Goal: Task Accomplishment & Management: Use online tool/utility

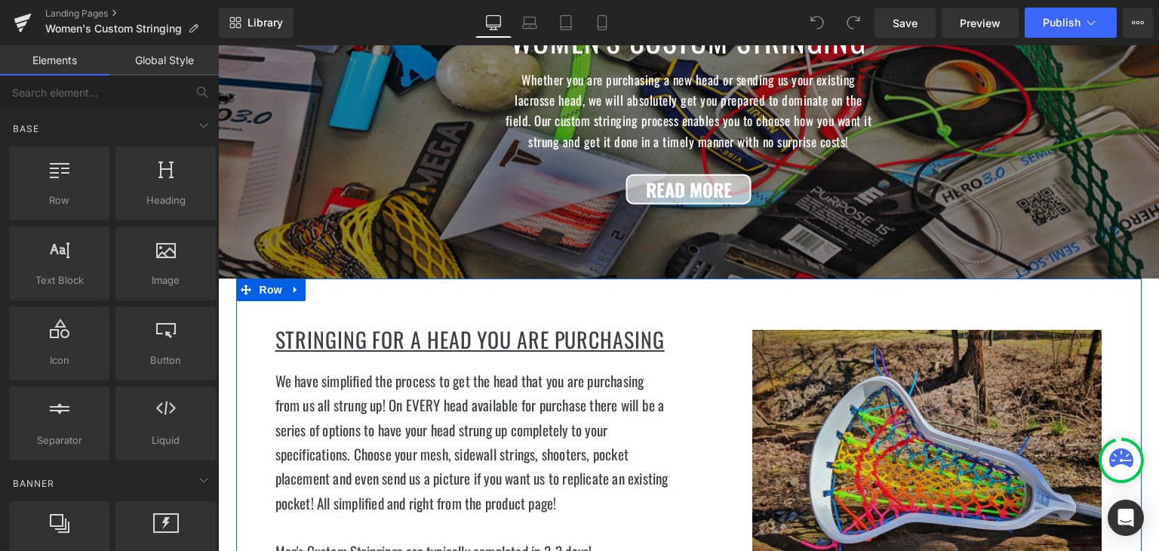
scroll to position [75, 0]
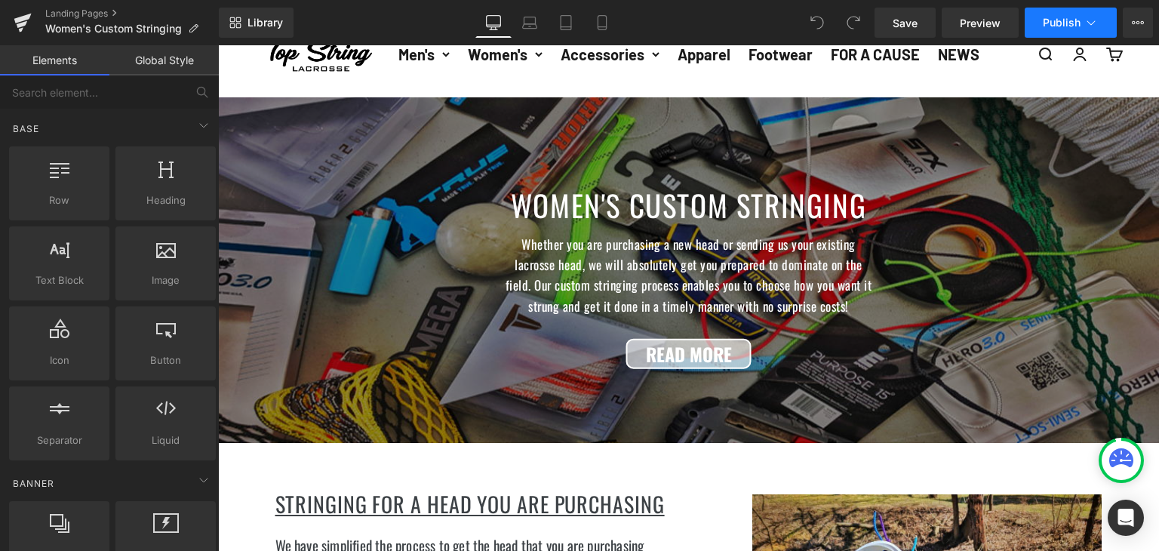
click at [1071, 23] on span "Publish" at bounding box center [1062, 23] width 38 height 12
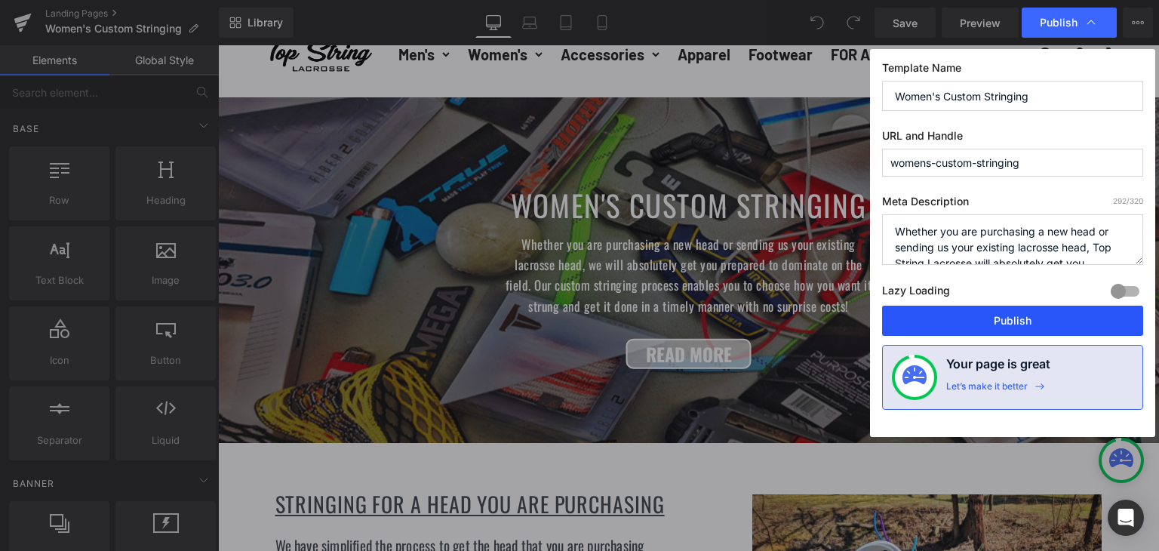
click at [992, 315] on button "Publish" at bounding box center [1012, 321] width 261 height 30
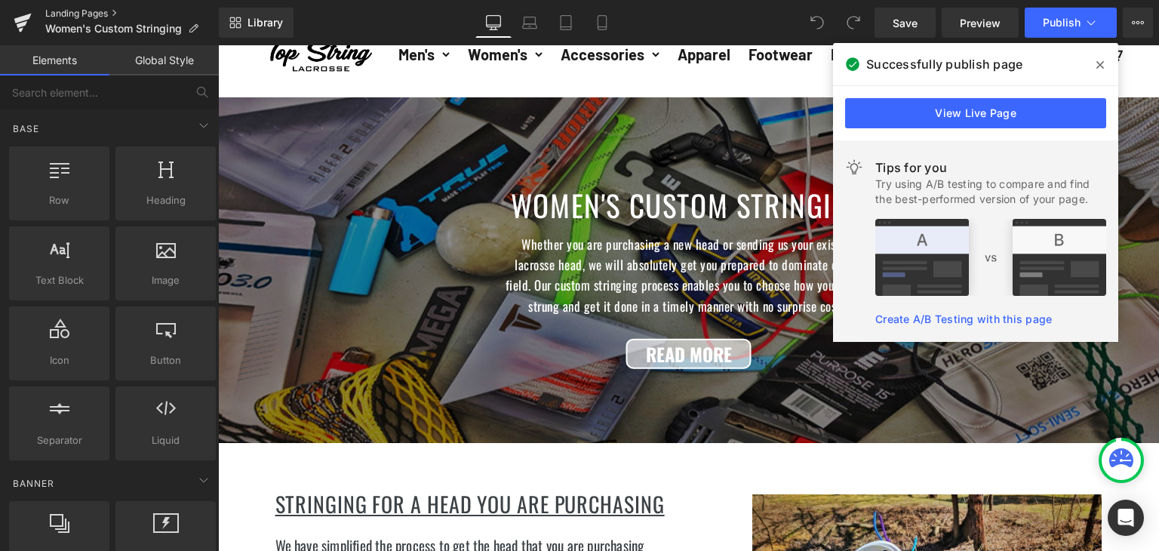
click at [72, 16] on link "Landing Pages" at bounding box center [132, 14] width 174 height 12
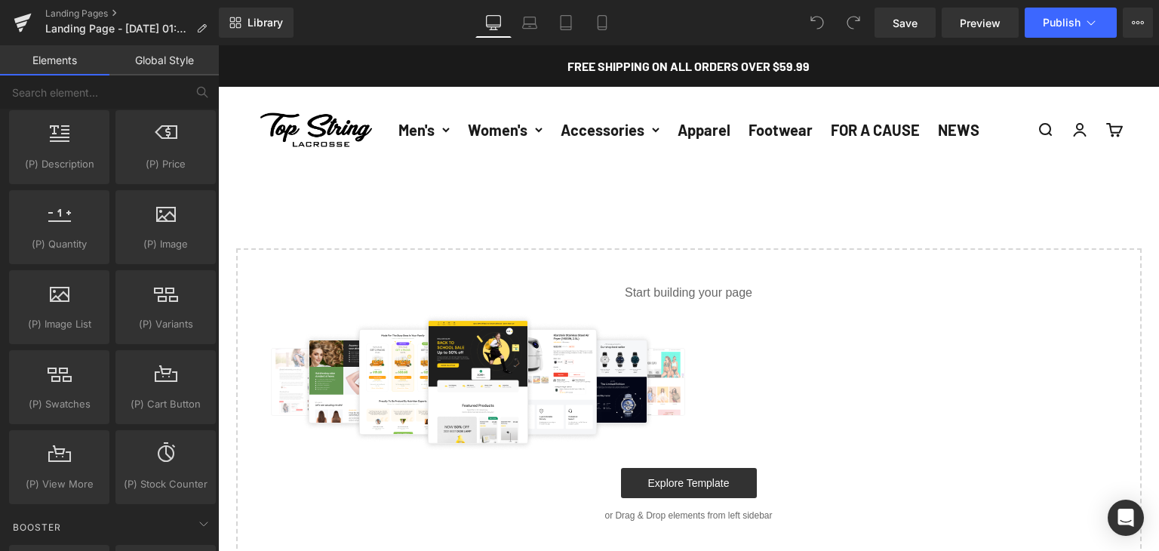
scroll to position [1509, 0]
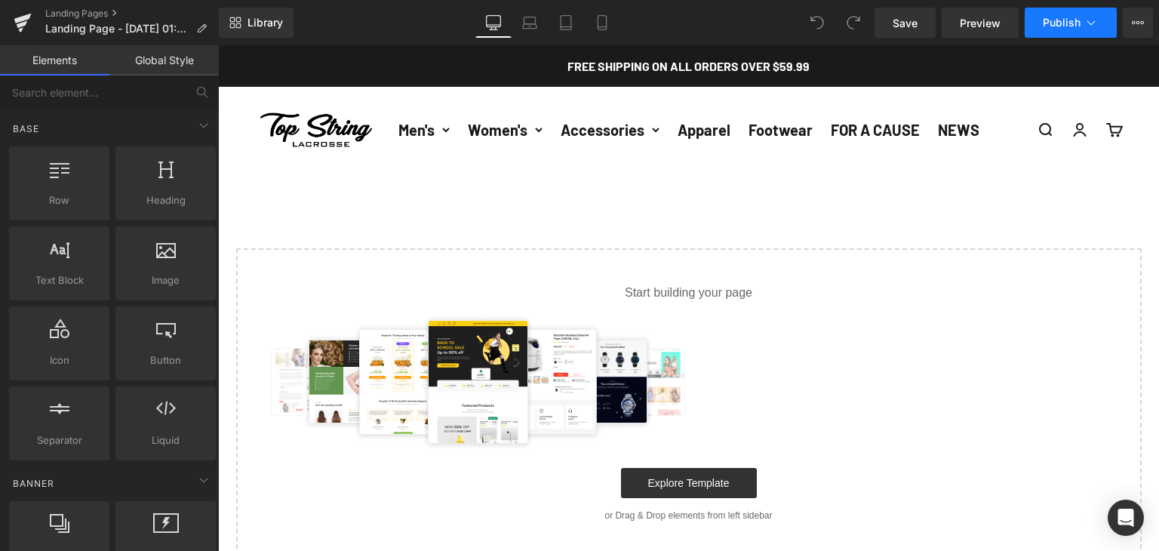
click at [1112, 34] on button "Publish" at bounding box center [1071, 23] width 92 height 30
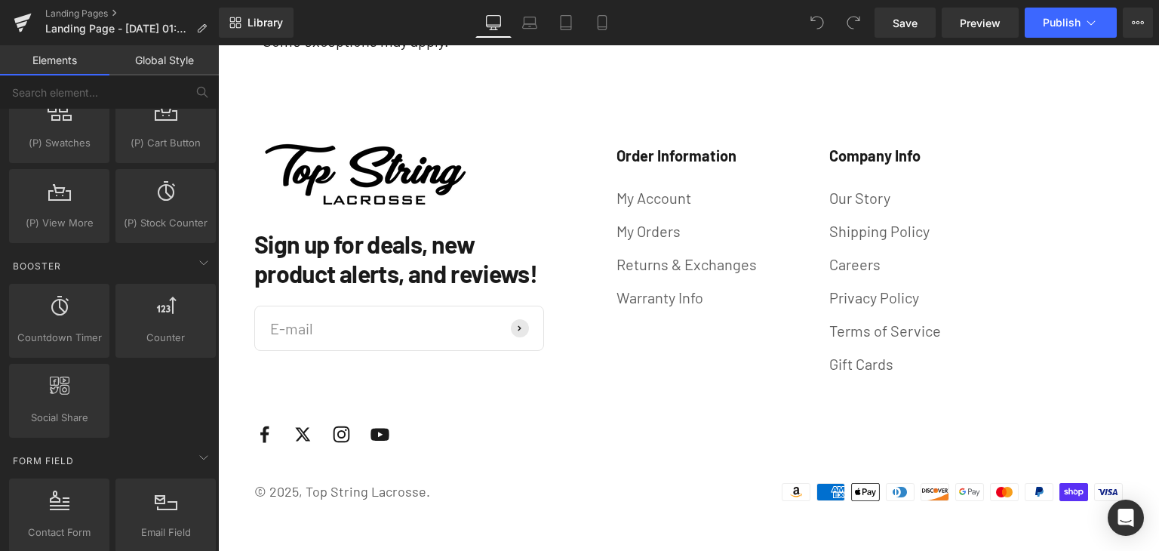
scroll to position [1283, 0]
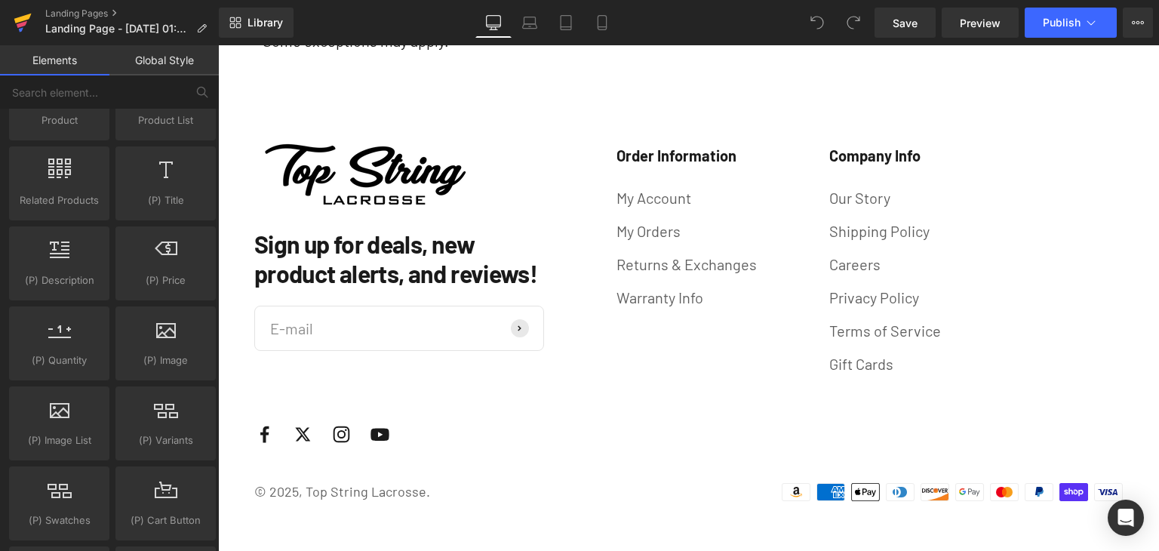
click at [35, 24] on link at bounding box center [22, 22] width 45 height 45
